Goal: Transaction & Acquisition: Download file/media

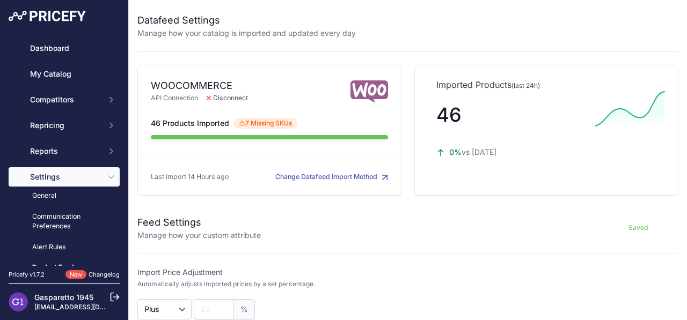
select select "{"id":2842,"name":"Top Price"}"
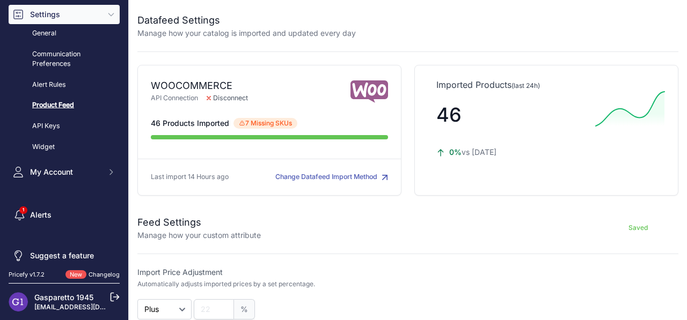
scroll to position [171, 0]
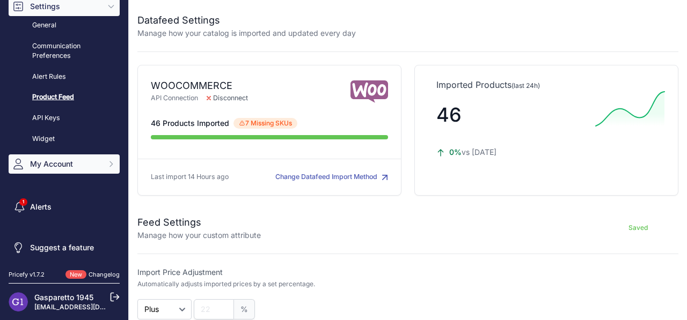
click at [76, 164] on span "My Account" at bounding box center [65, 164] width 70 height 11
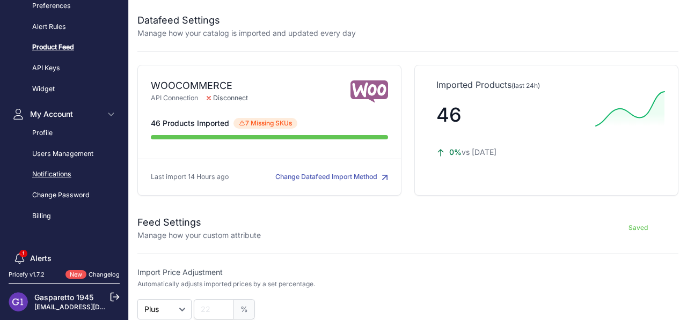
scroll to position [224, 0]
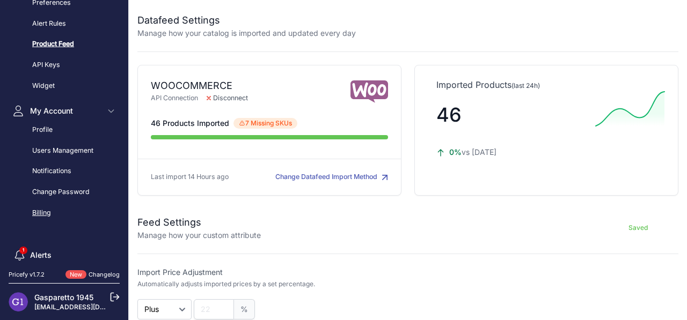
click at [47, 211] on link "Billing" at bounding box center [64, 213] width 111 height 19
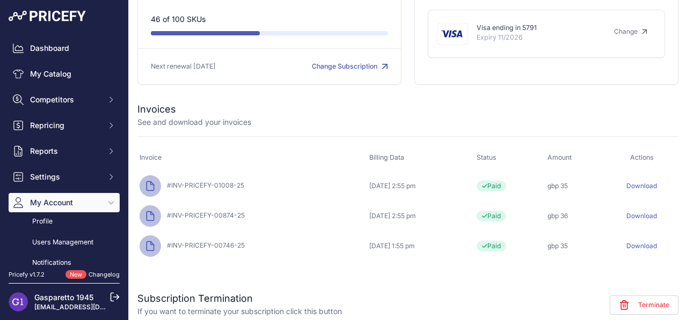
scroll to position [117, 0]
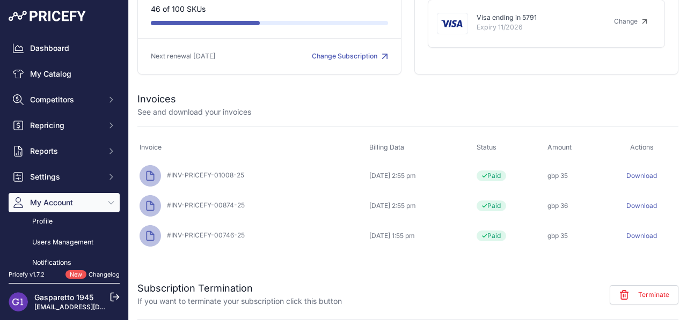
click at [635, 250] on td "Download" at bounding box center [642, 236] width 74 height 30
click at [637, 237] on link "Download" at bounding box center [641, 236] width 31 height 8
click at [649, 205] on link "Download" at bounding box center [641, 206] width 31 height 8
click at [654, 177] on link "Download" at bounding box center [641, 176] width 31 height 8
